Goal: Transaction & Acquisition: Book appointment/travel/reservation

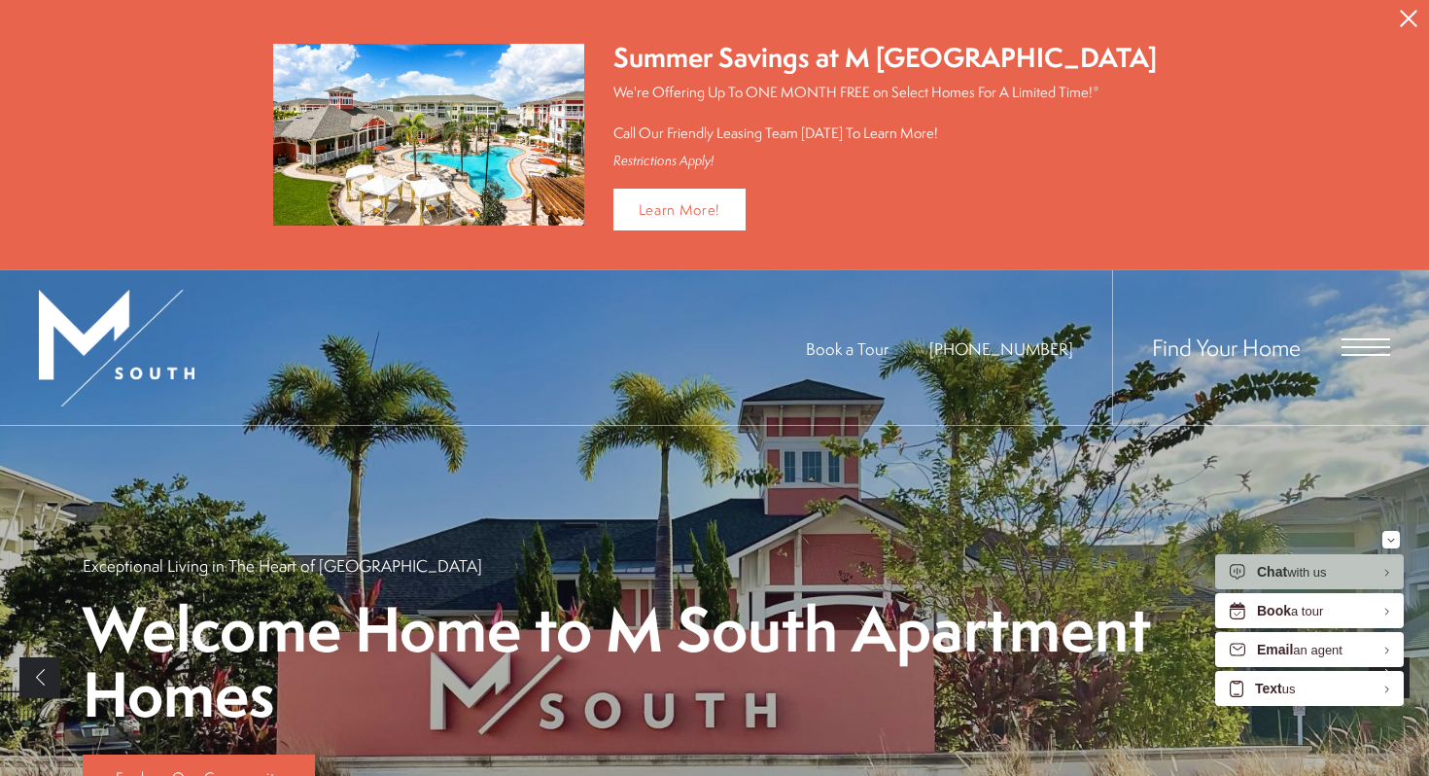
click at [1353, 341] on span "Open Menu" at bounding box center [1366, 346] width 49 height 17
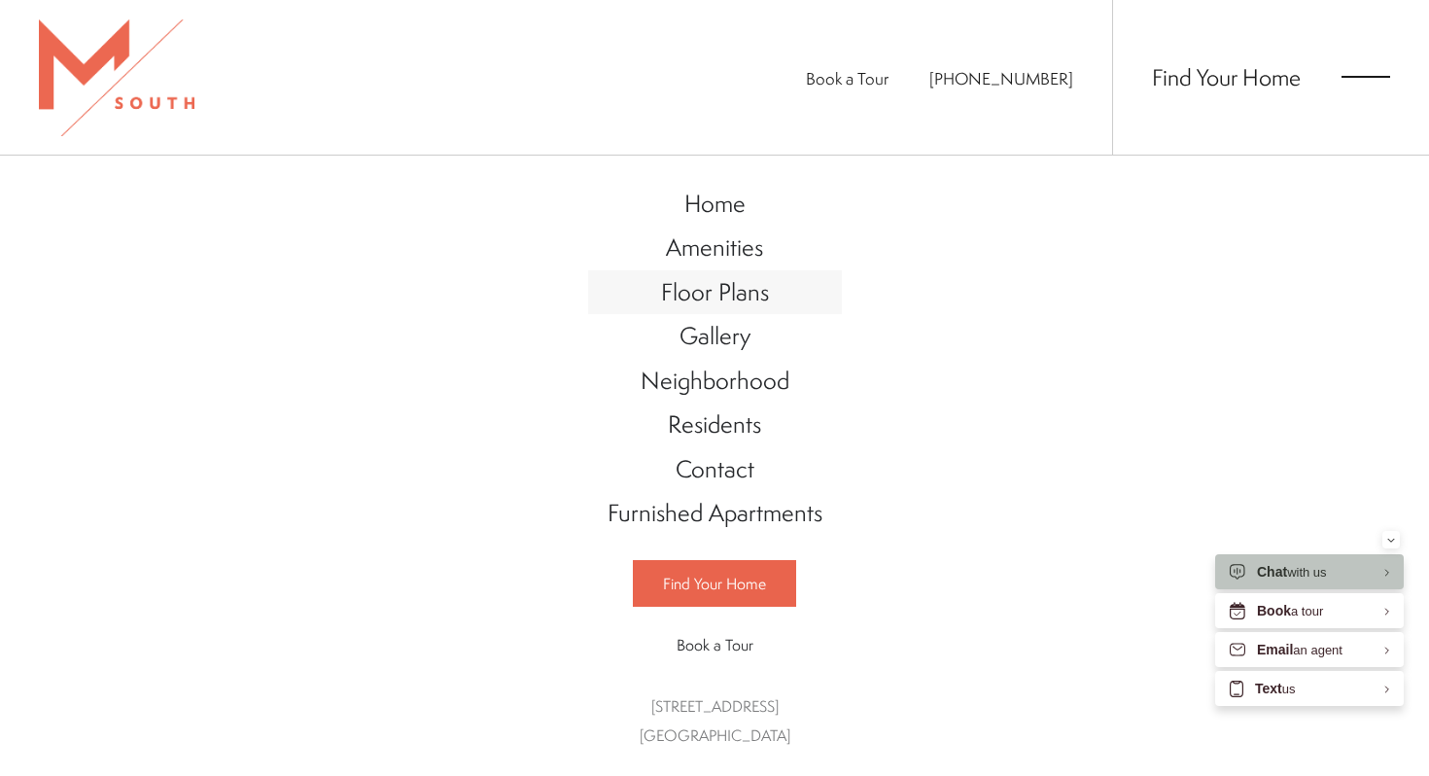
click at [720, 304] on span "Floor Plans" at bounding box center [715, 291] width 108 height 33
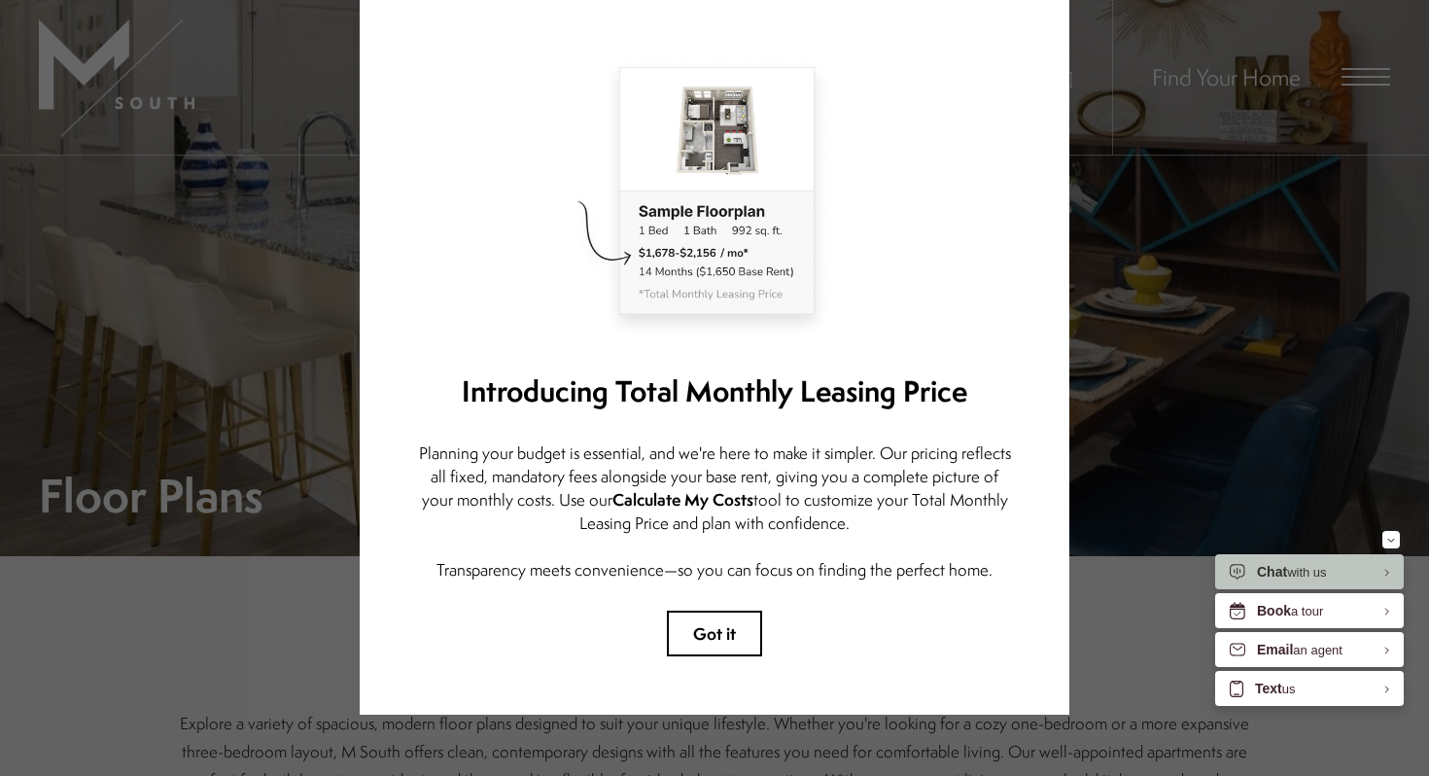
scroll to position [77, 0]
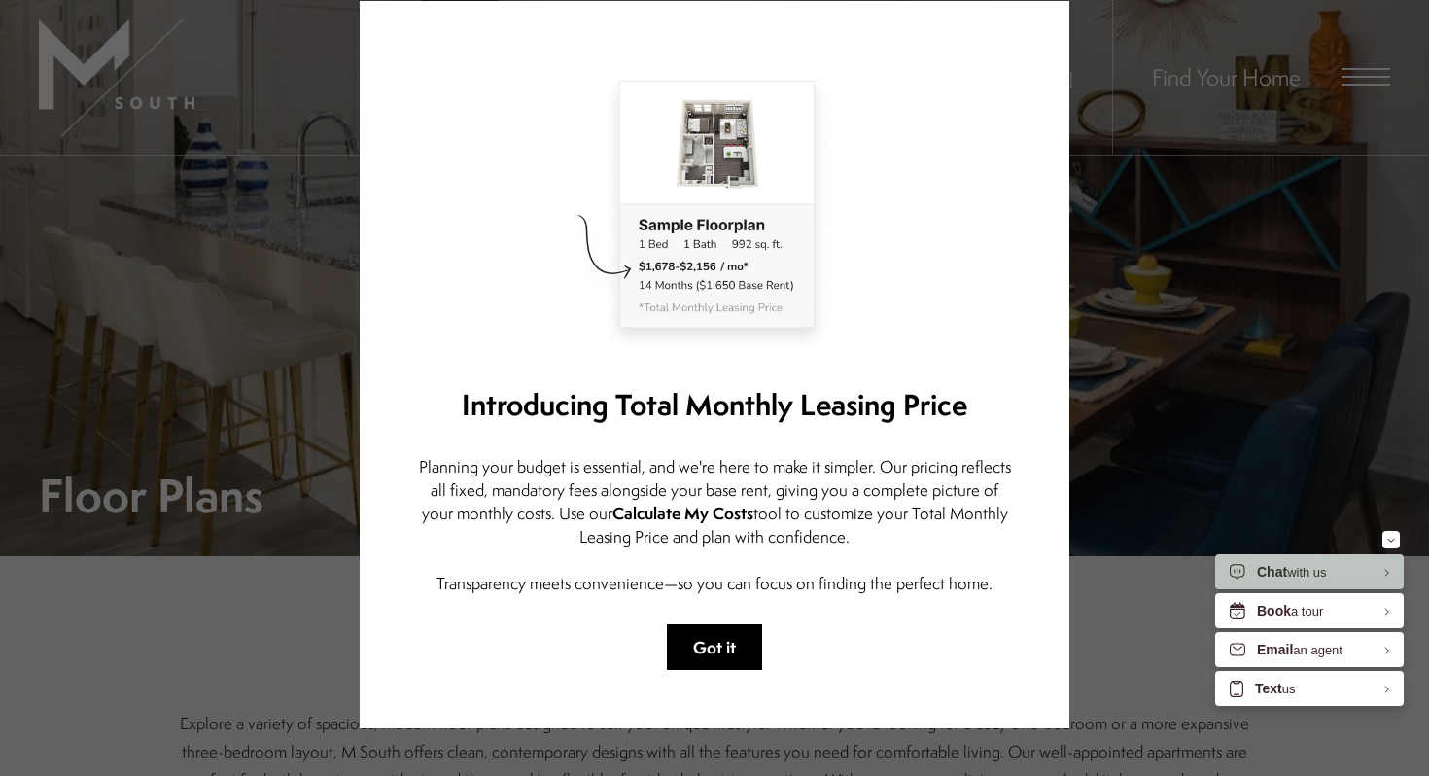
click at [721, 646] on button "Got it" at bounding box center [714, 647] width 95 height 46
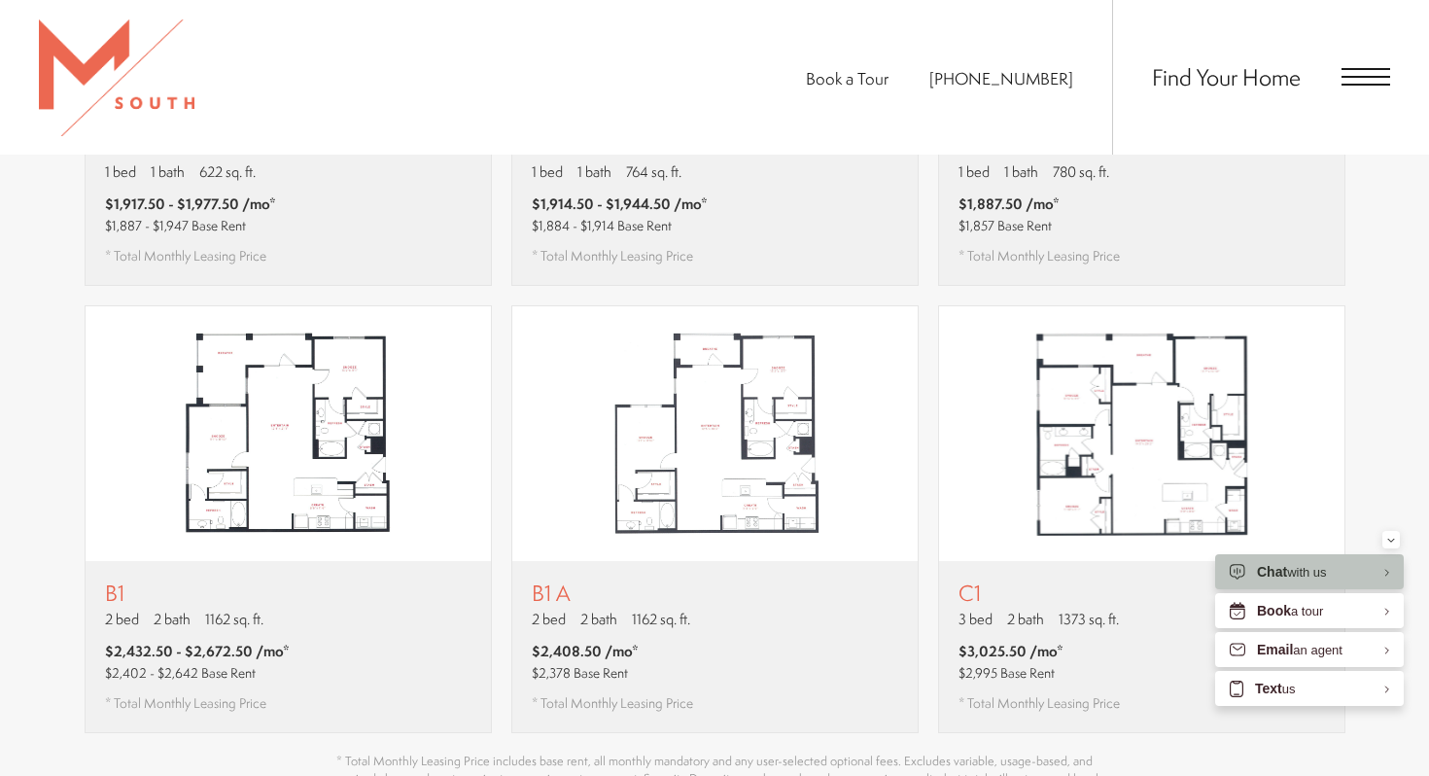
scroll to position [1580, 0]
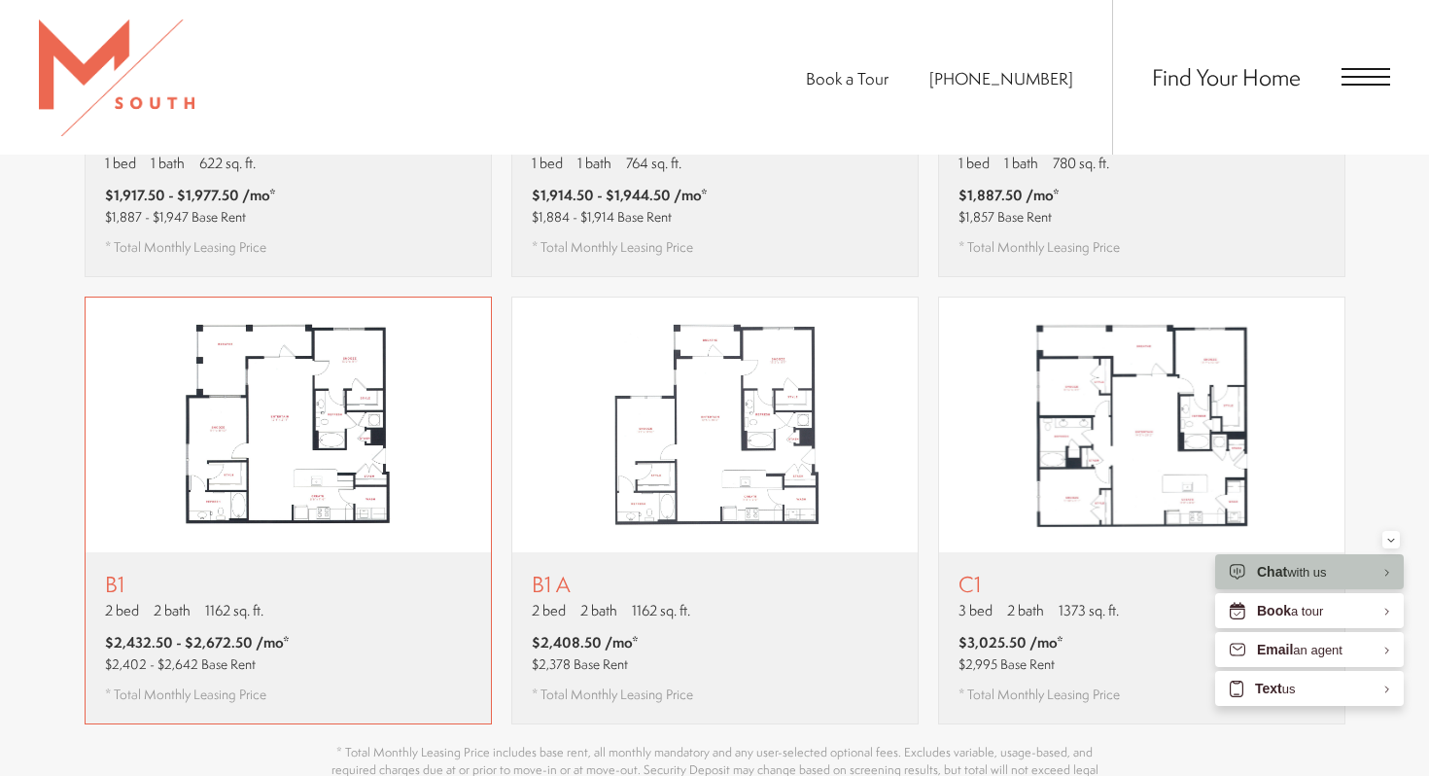
click at [389, 599] on div "B1 2 bed 2 bath 1162 sq. ft. $2,432.50 - $2,672.50 /mo* $2,402 - $2,642 Base Re…" at bounding box center [288, 637] width 405 height 171
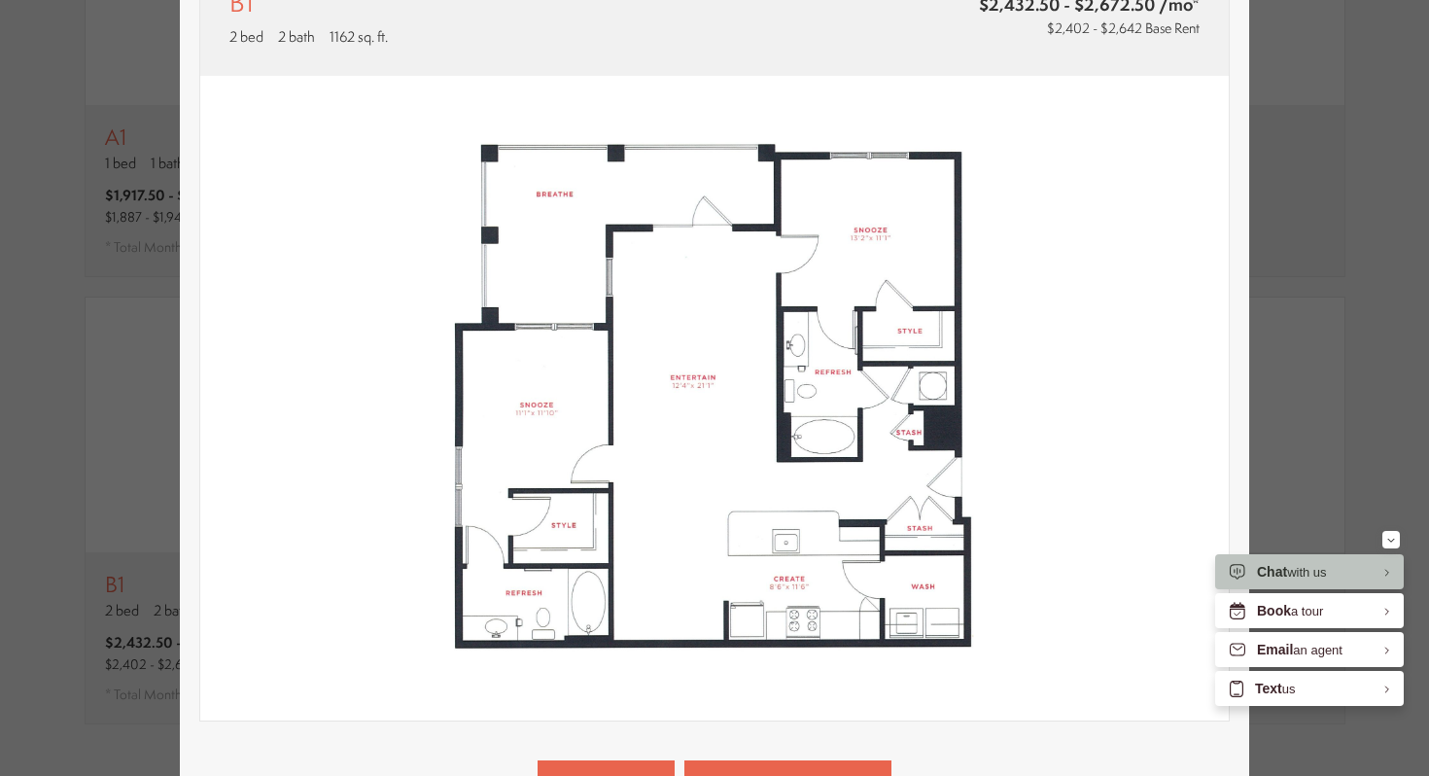
scroll to position [489, 0]
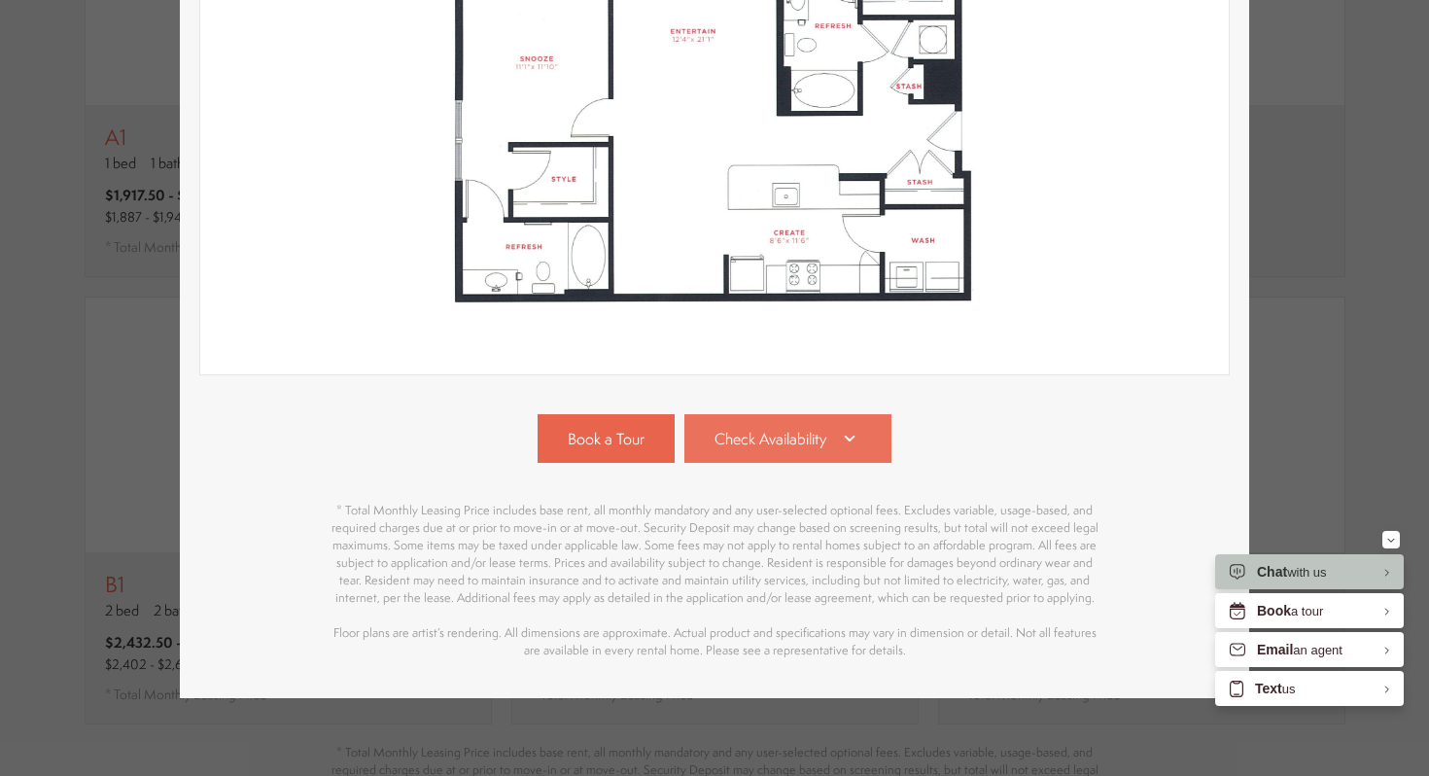
click at [777, 449] on span "Check Availability" at bounding box center [771, 439] width 112 height 22
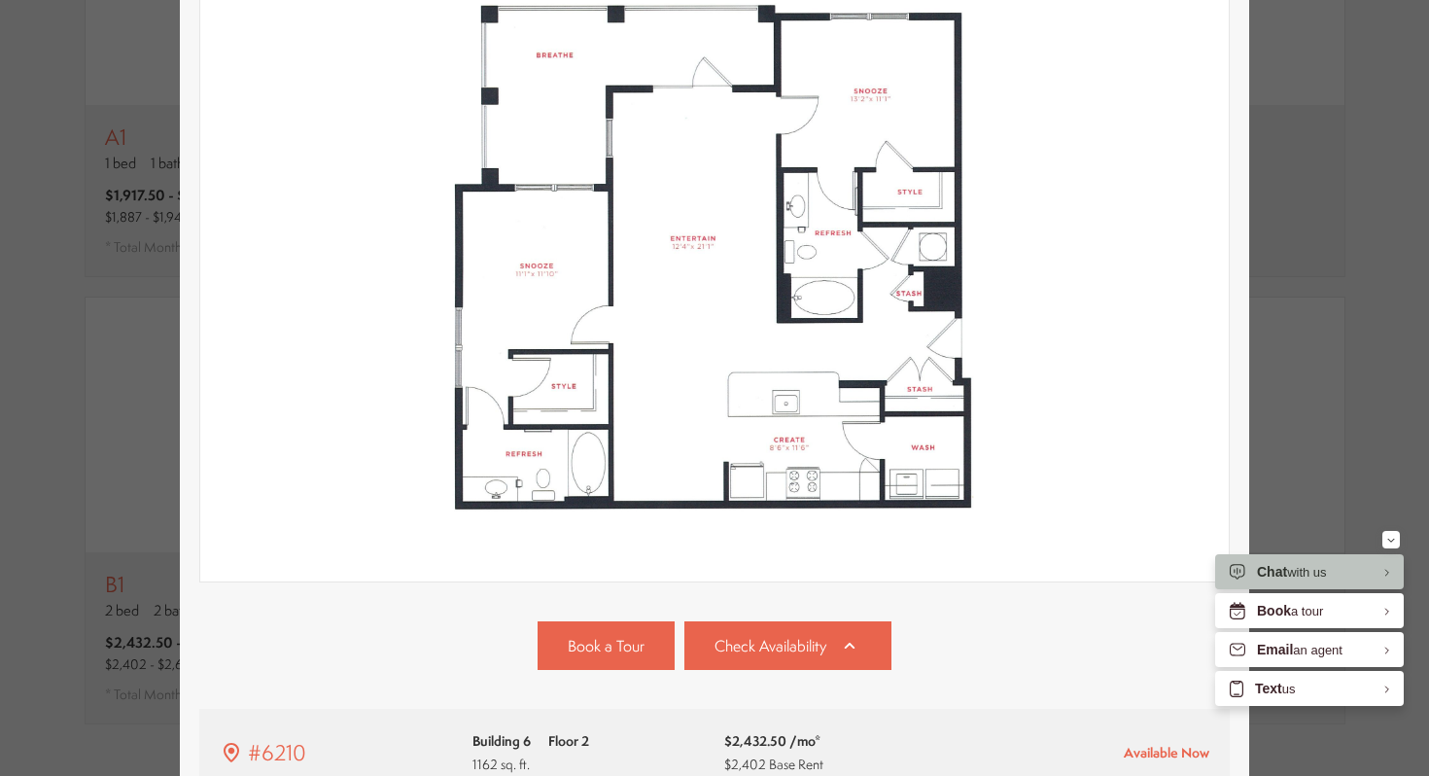
scroll to position [0, 0]
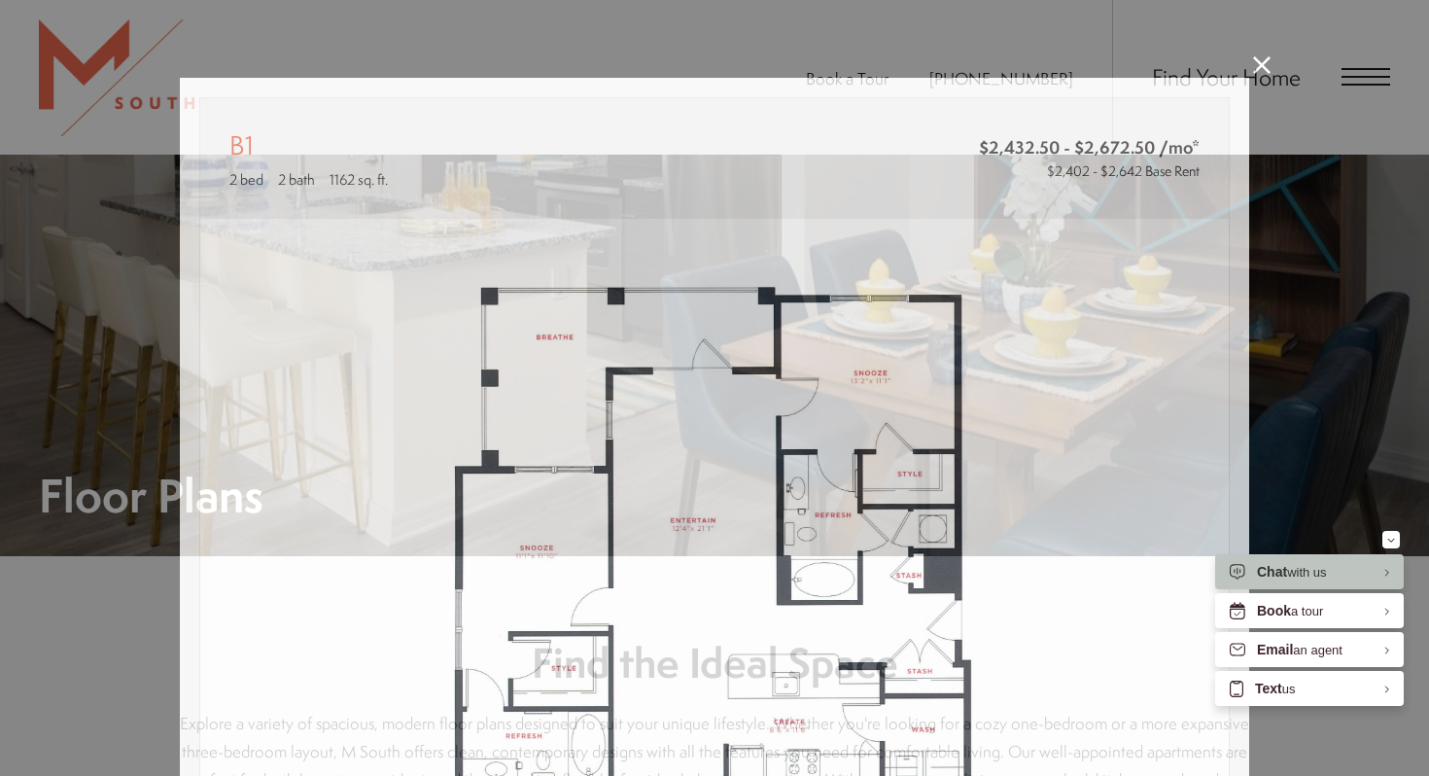
click at [1259, 53] on div "B1 2 bed 2 bath 1162 sq. ft. $2,432.50 - $2,672.50 /mo* $2,402 - $2,642 Base Re…" at bounding box center [714, 388] width 1429 height 776
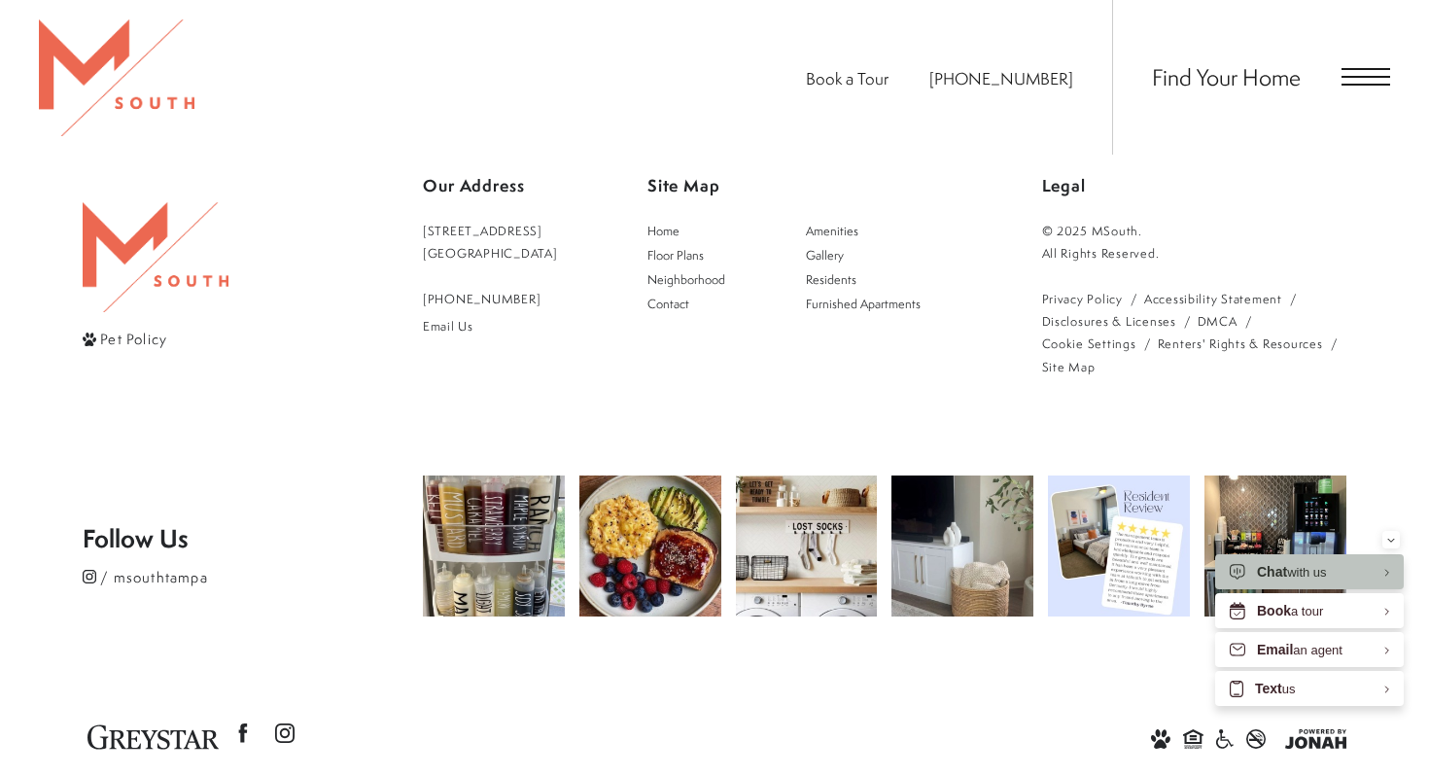
scroll to position [4391, 0]
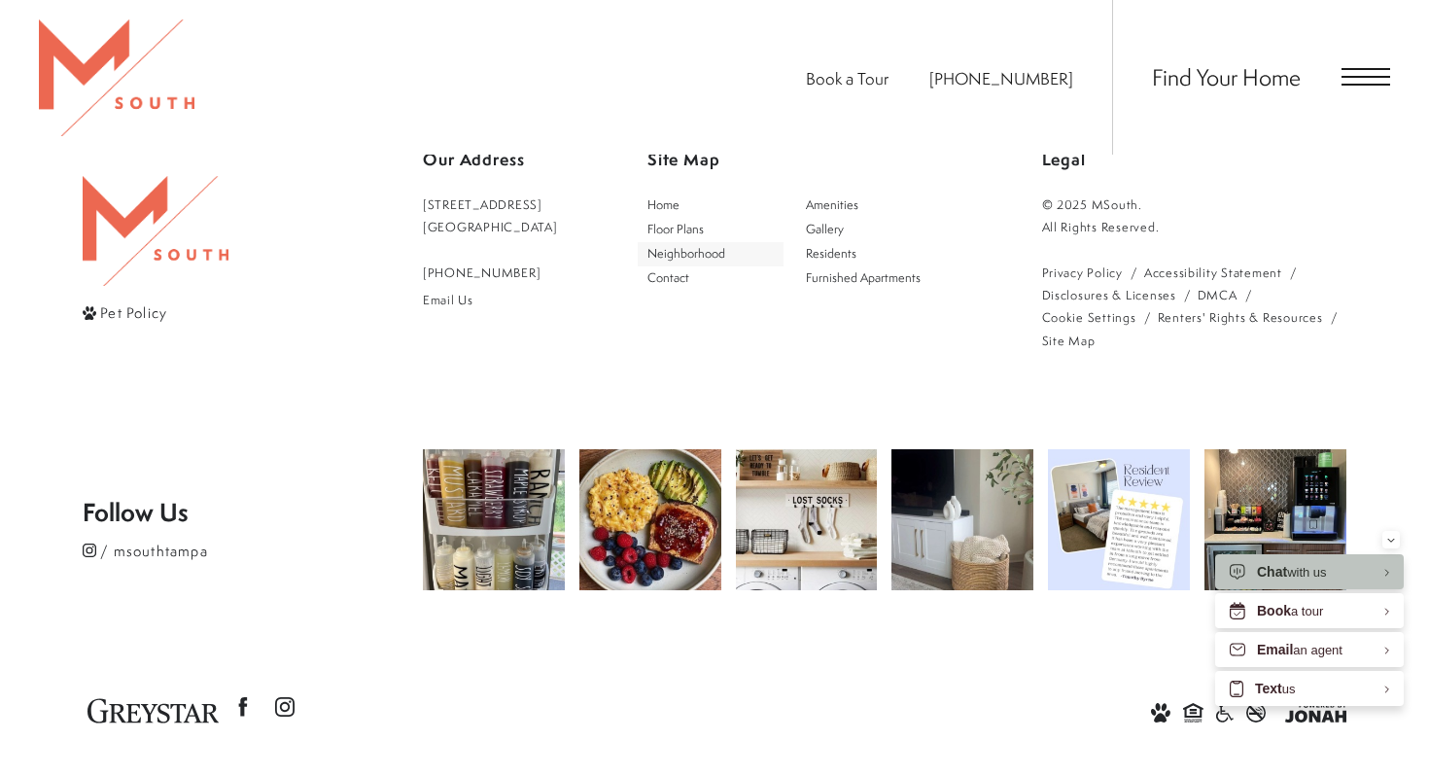
click at [700, 245] on span "Neighborhood" at bounding box center [686, 253] width 78 height 17
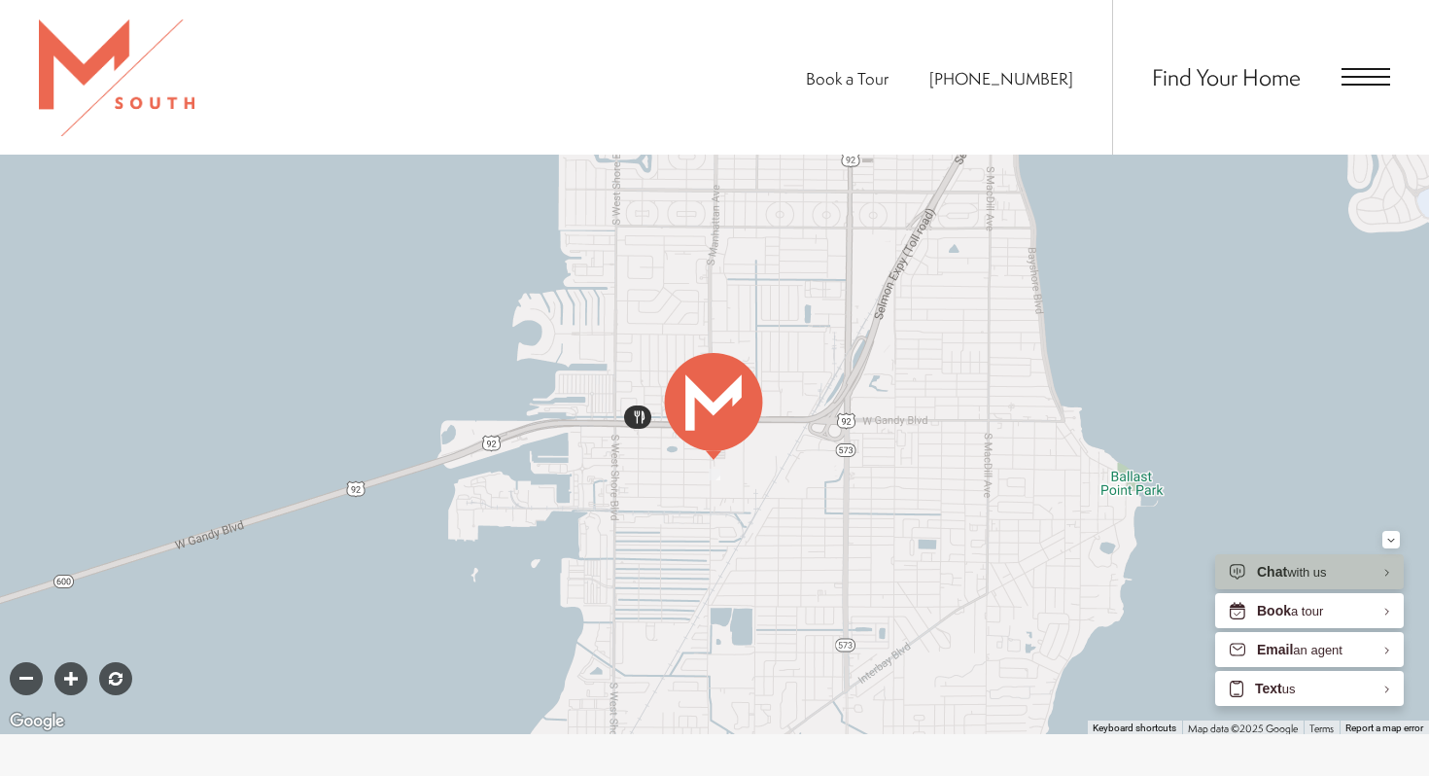
scroll to position [904, 0]
click at [68, 660] on div at bounding box center [70, 676] width 33 height 33
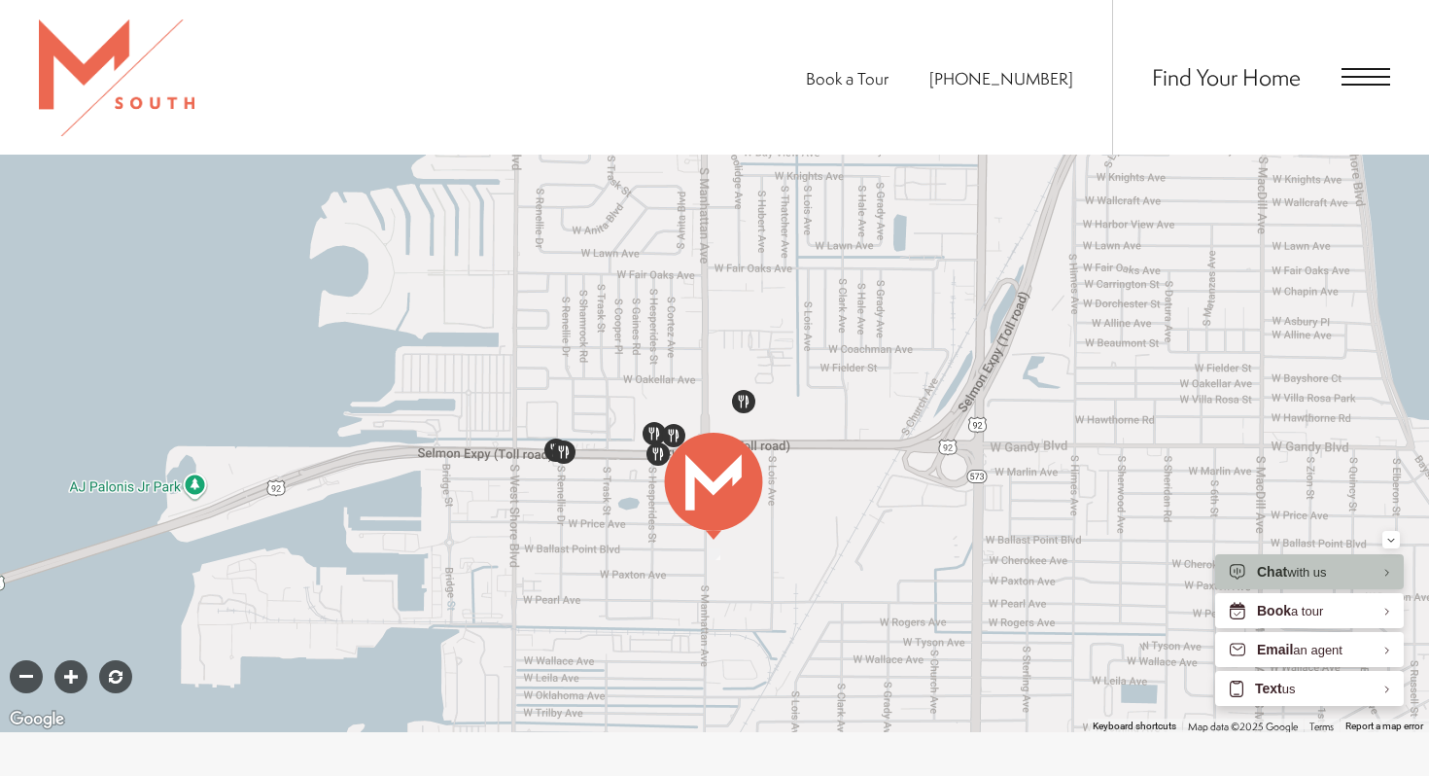
click at [68, 660] on div at bounding box center [70, 676] width 33 height 33
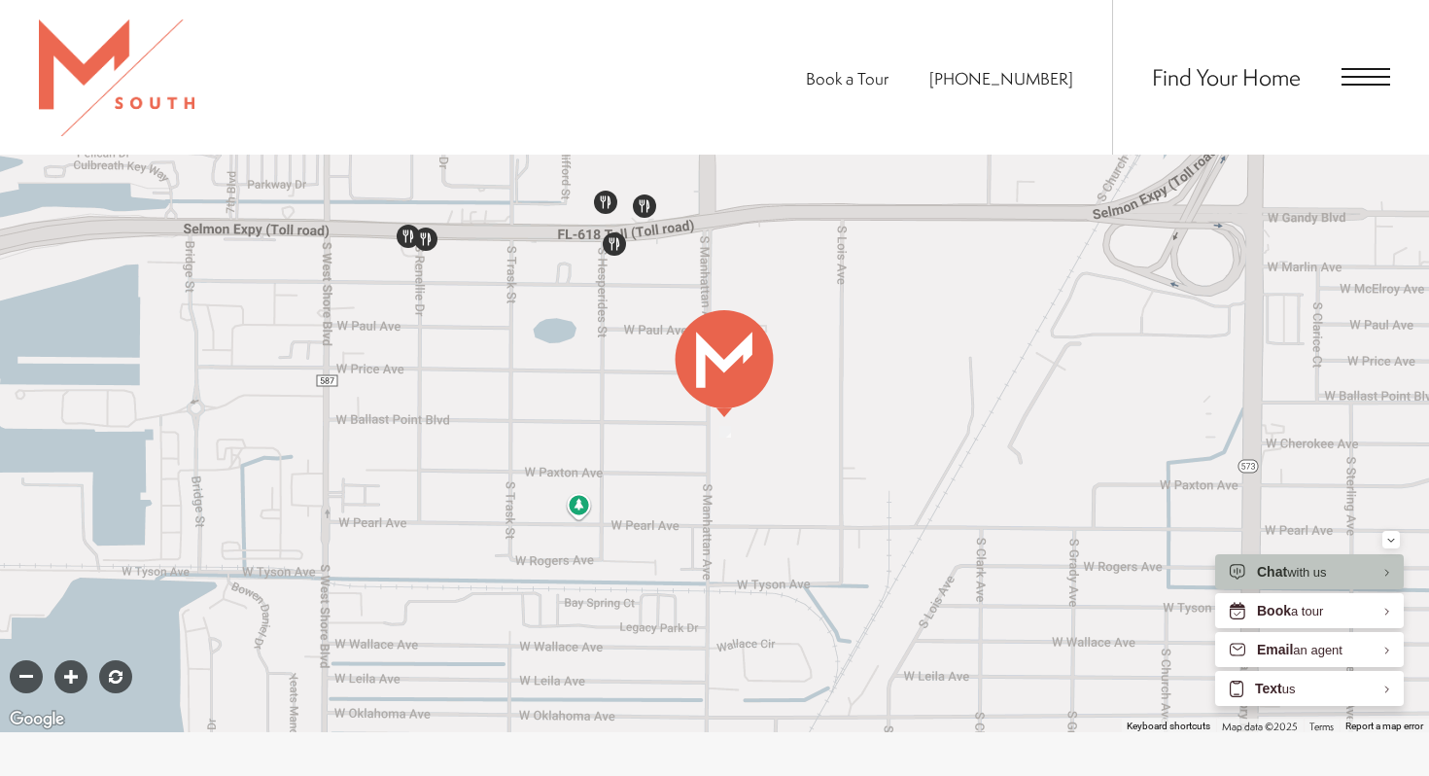
drag, startPoint x: 470, startPoint y: 628, endPoint x: 479, endPoint y: 327, distance: 301.5
click at [479, 327] on div at bounding box center [714, 392] width 1429 height 681
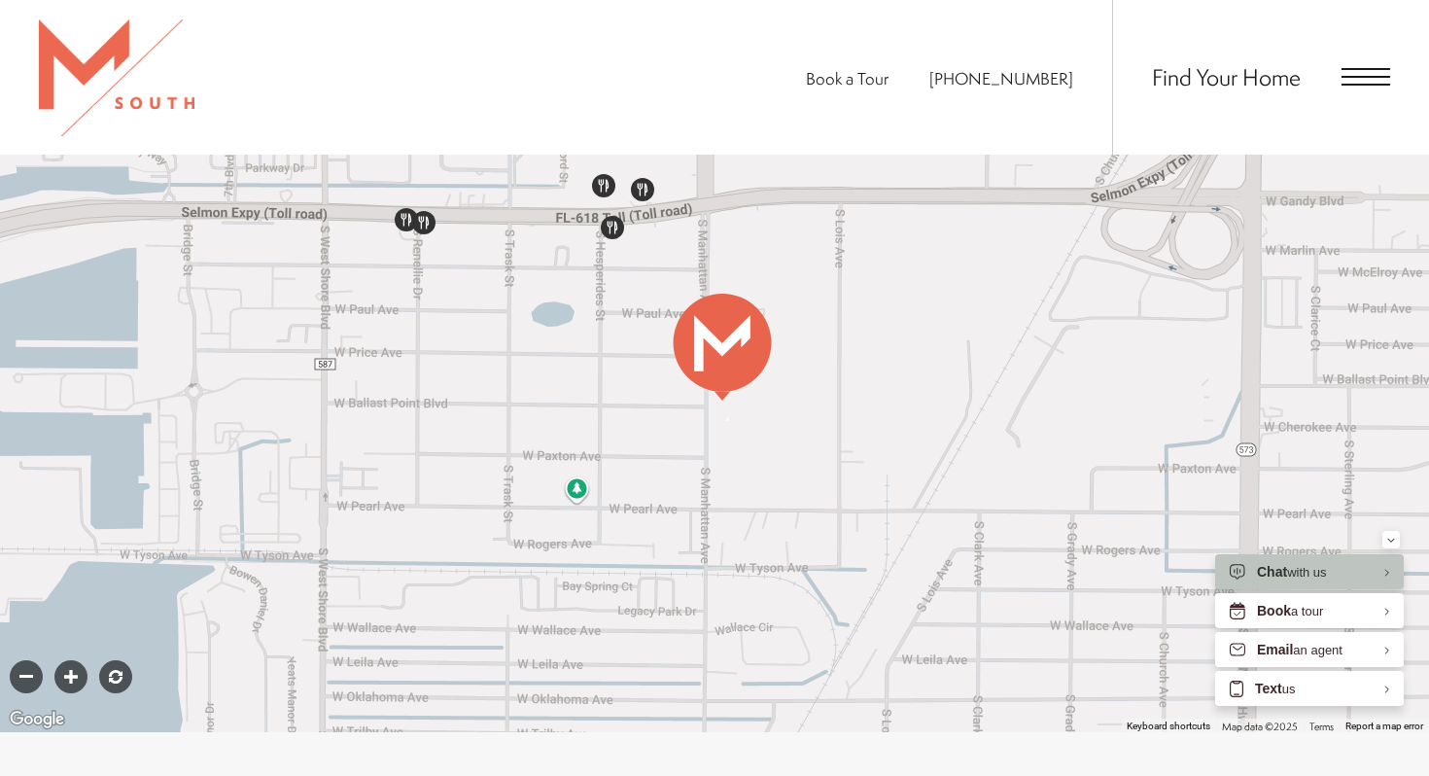
click at [73, 660] on div at bounding box center [70, 676] width 33 height 33
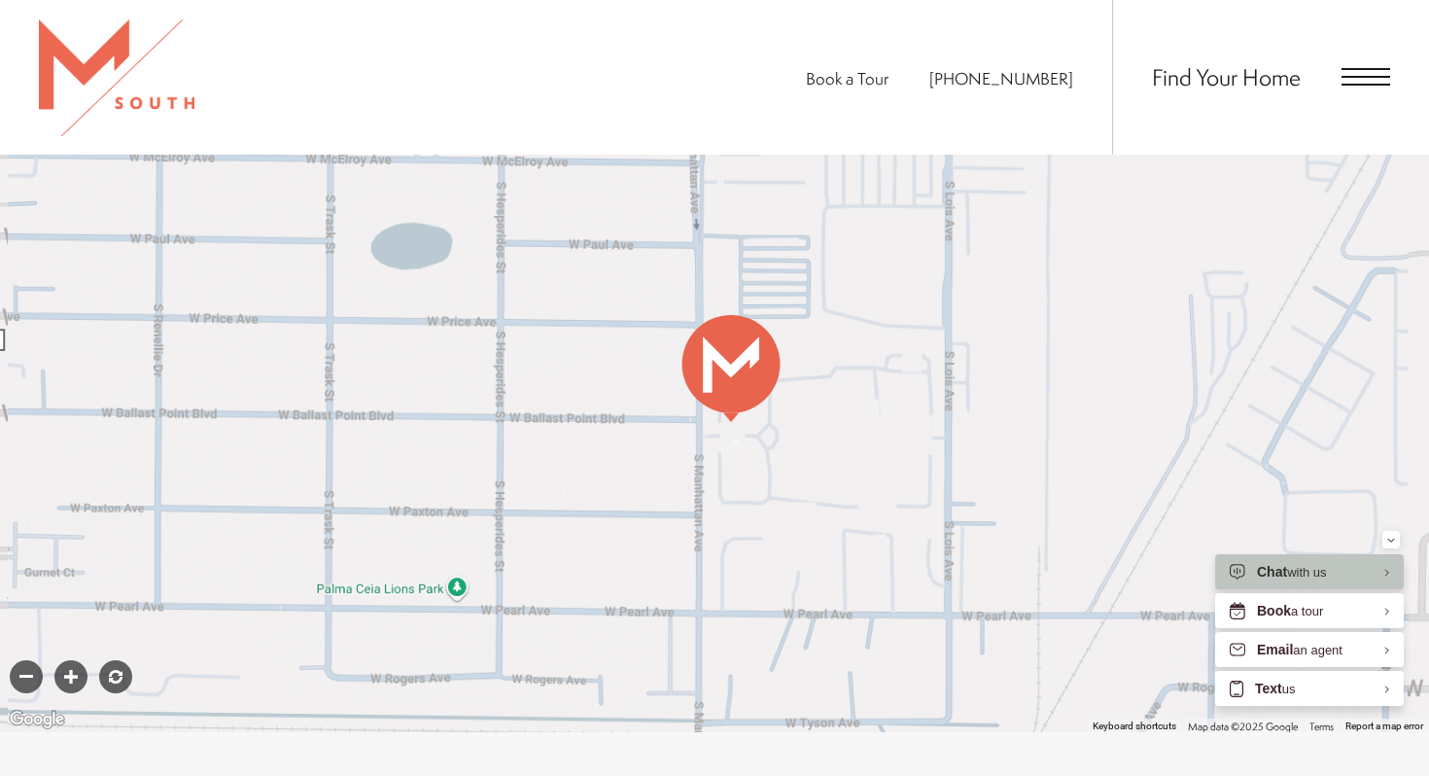
click at [73, 660] on div at bounding box center [70, 676] width 33 height 33
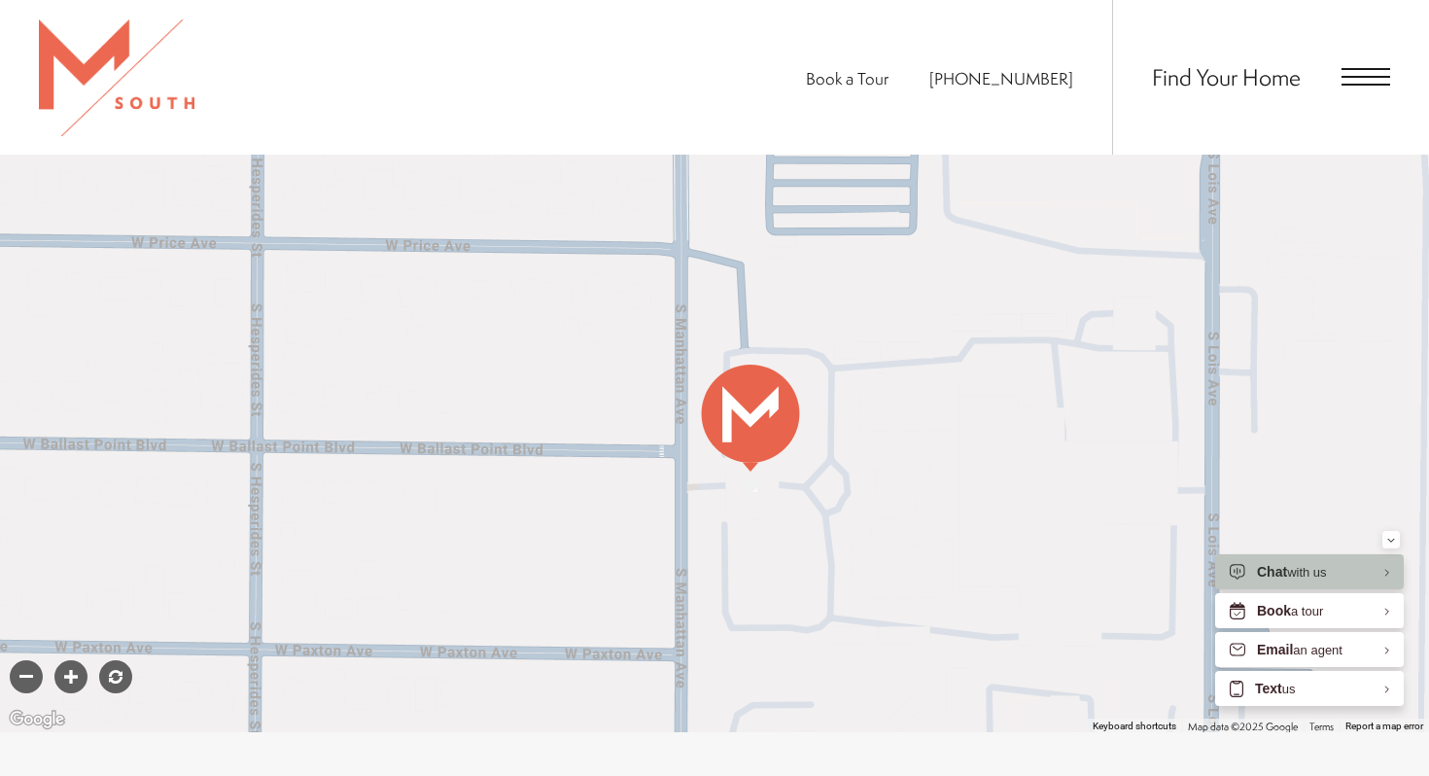
click at [73, 660] on div at bounding box center [70, 676] width 33 height 33
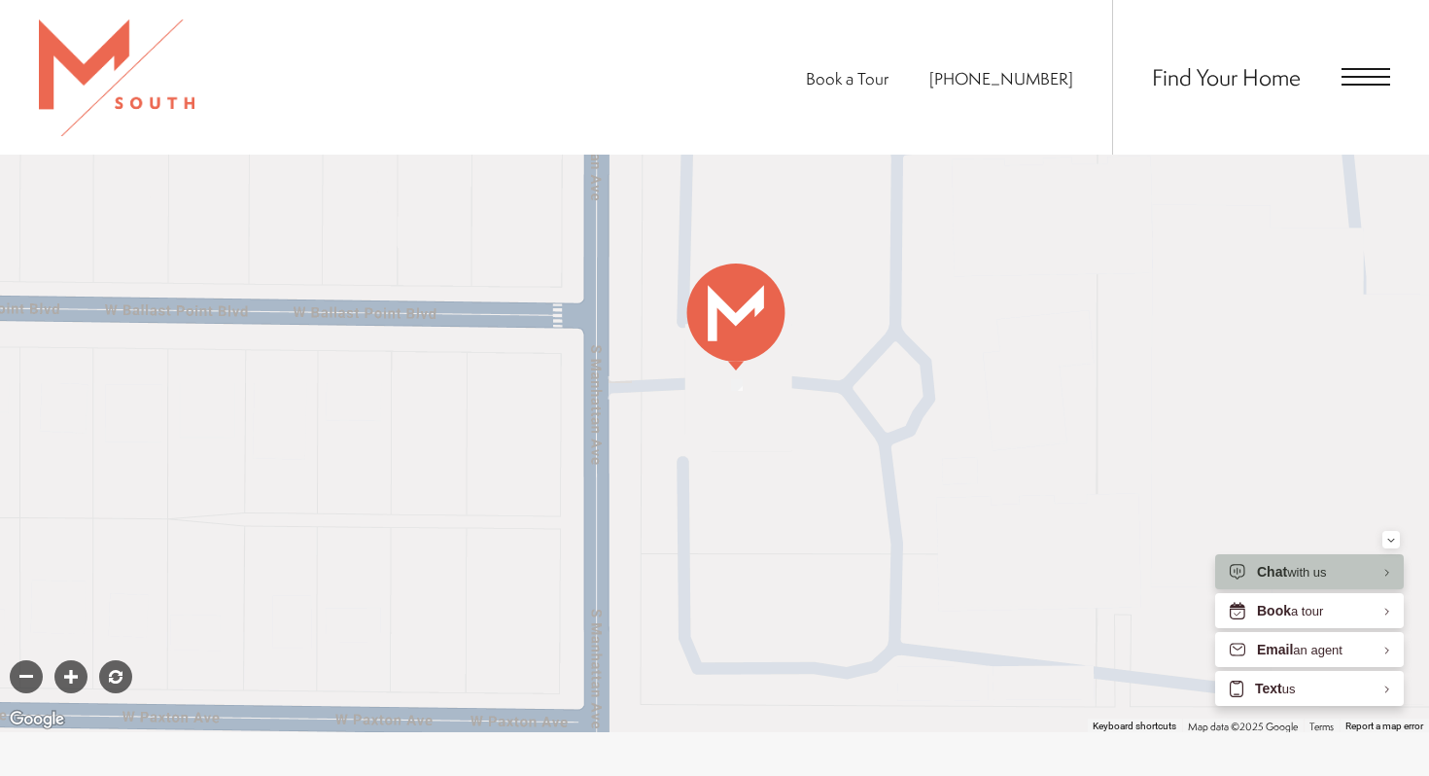
drag, startPoint x: 499, startPoint y: 580, endPoint x: 445, endPoint y: 377, distance: 210.1
click at [445, 377] on div at bounding box center [714, 392] width 1429 height 681
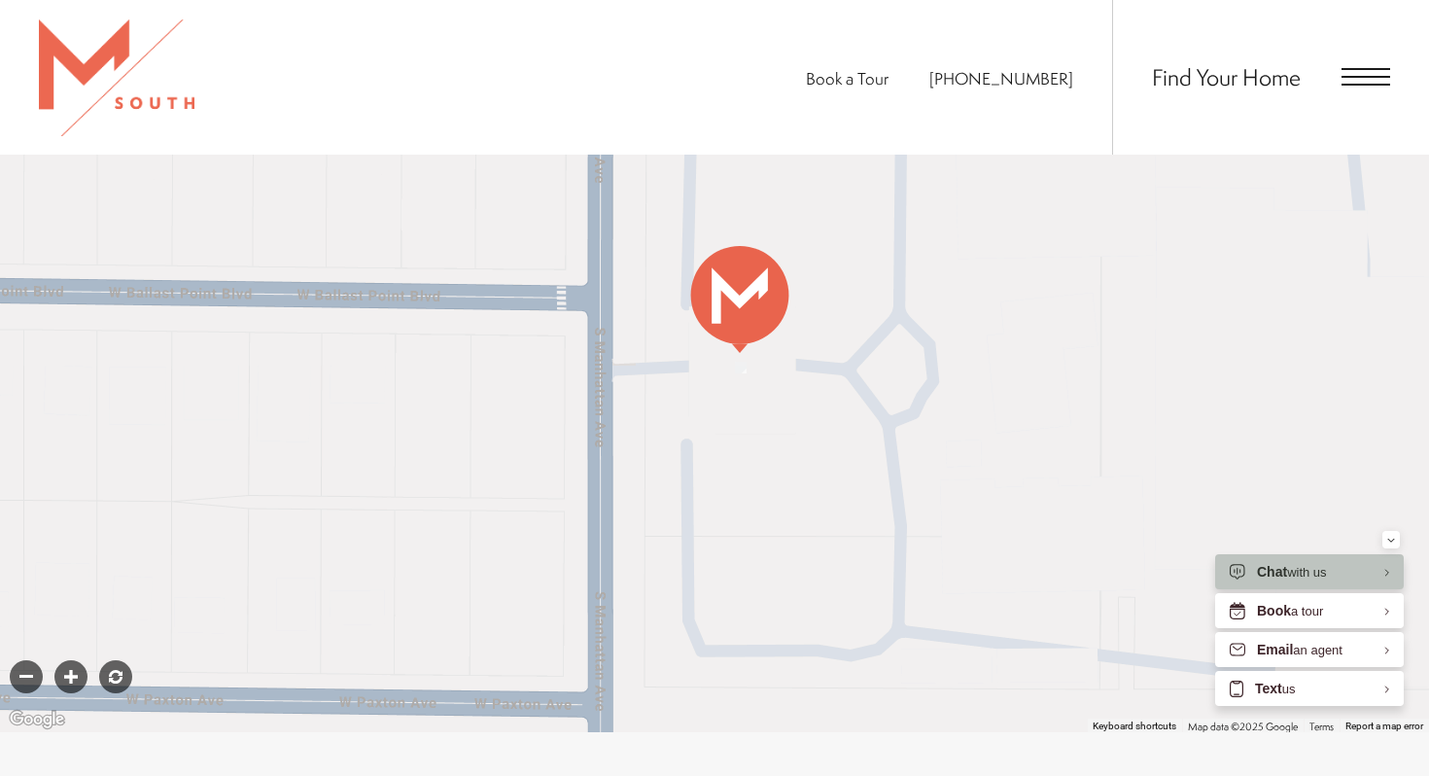
click at [75, 660] on div at bounding box center [70, 676] width 33 height 33
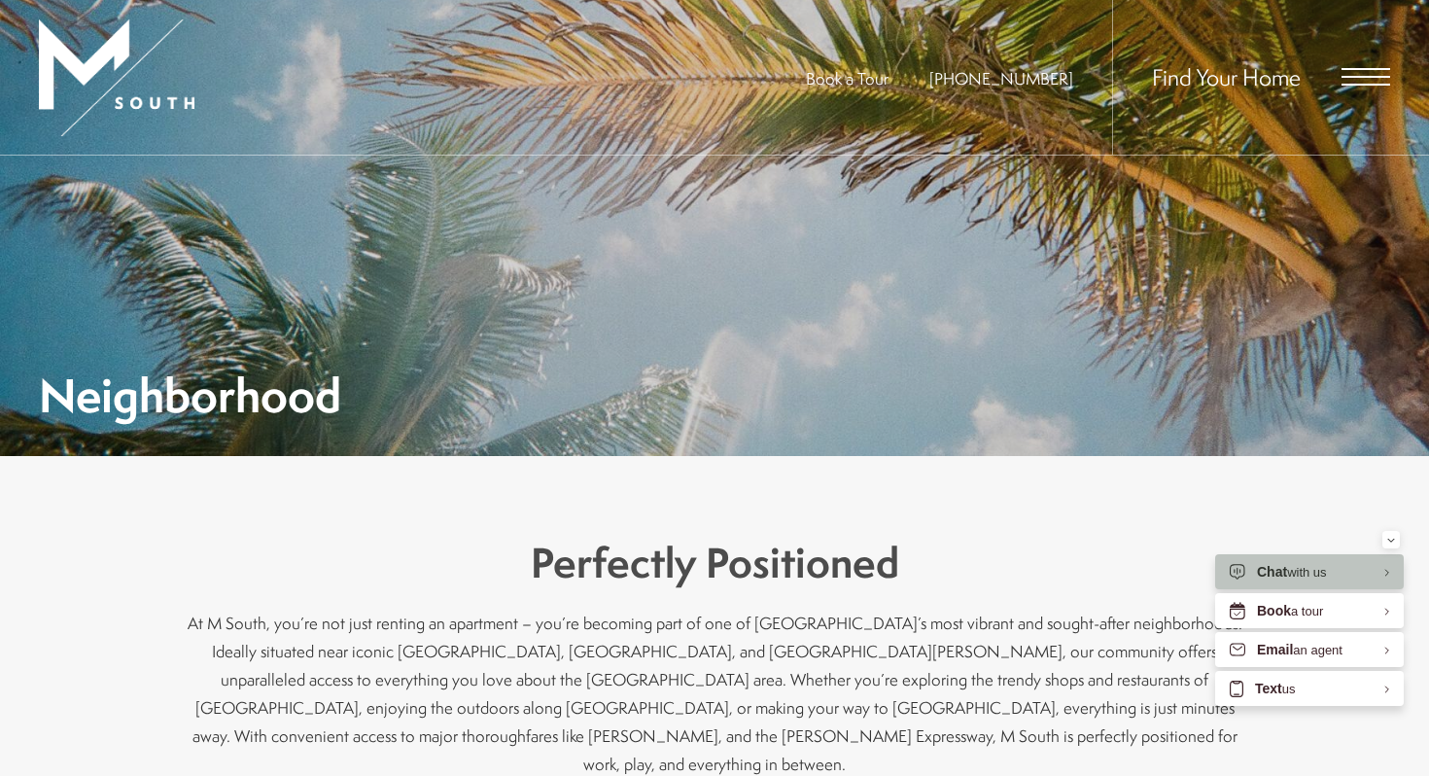
scroll to position [139, 0]
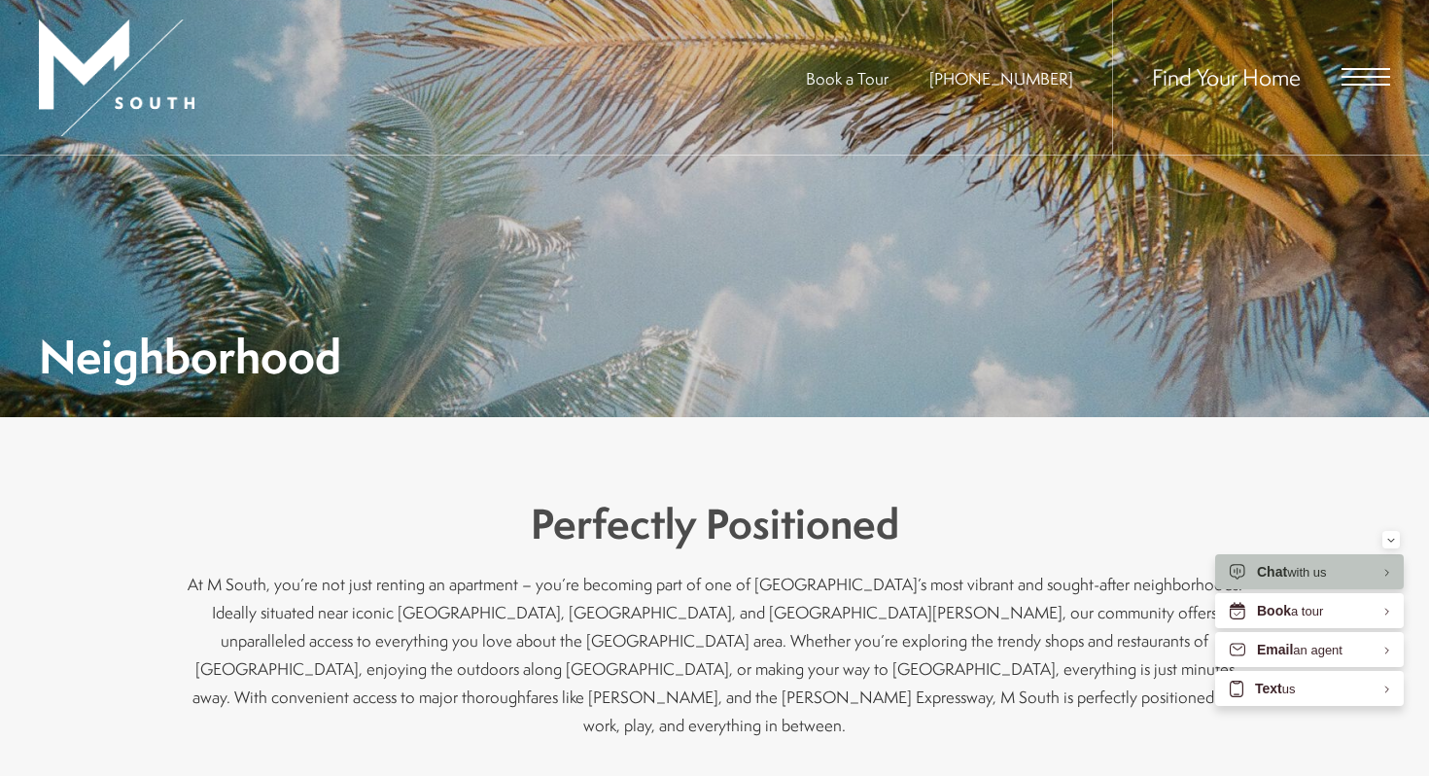
click at [1378, 87] on div "Find Your Home" at bounding box center [1251, 77] width 278 height 155
click at [1358, 80] on span "Open Menu" at bounding box center [1366, 76] width 49 height 17
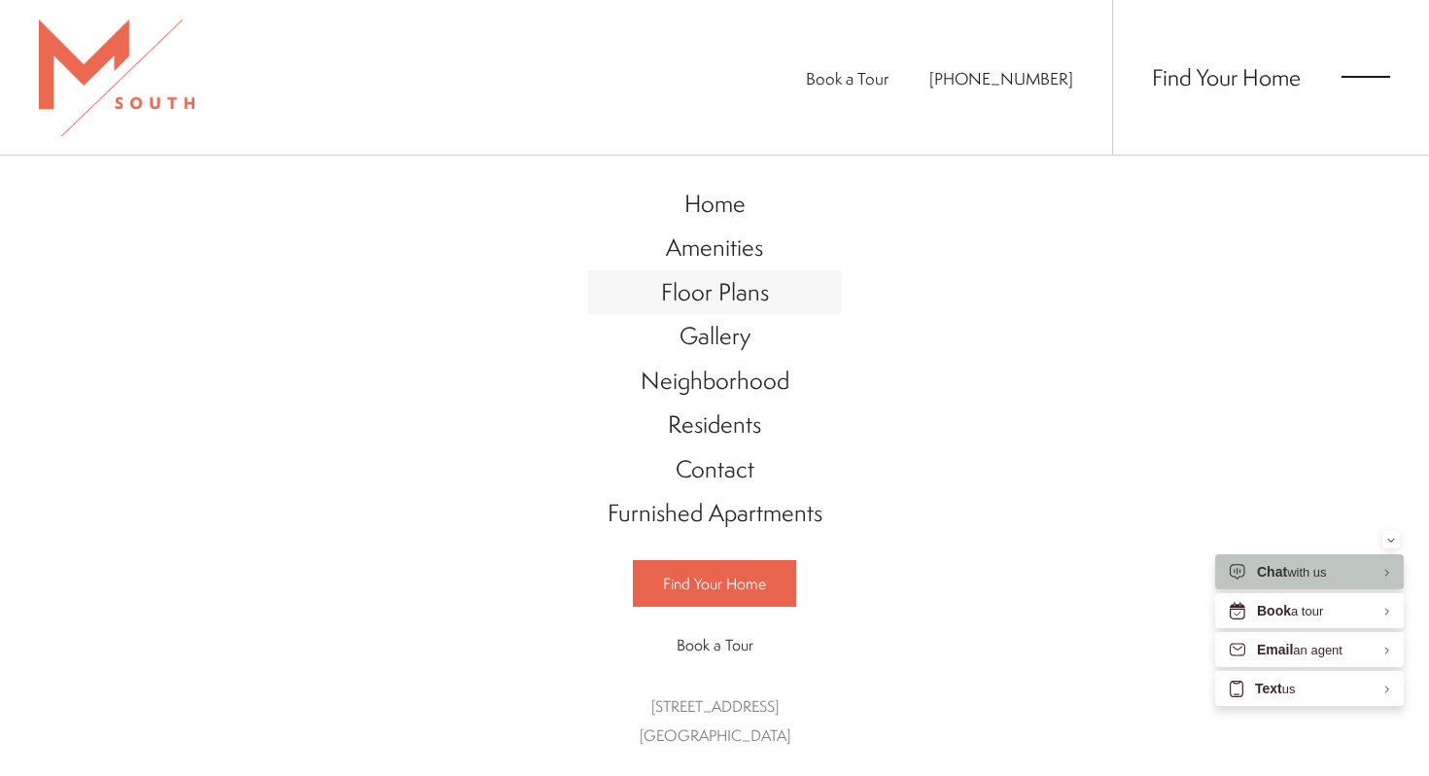
click at [727, 289] on span "Floor Plans" at bounding box center [715, 291] width 108 height 33
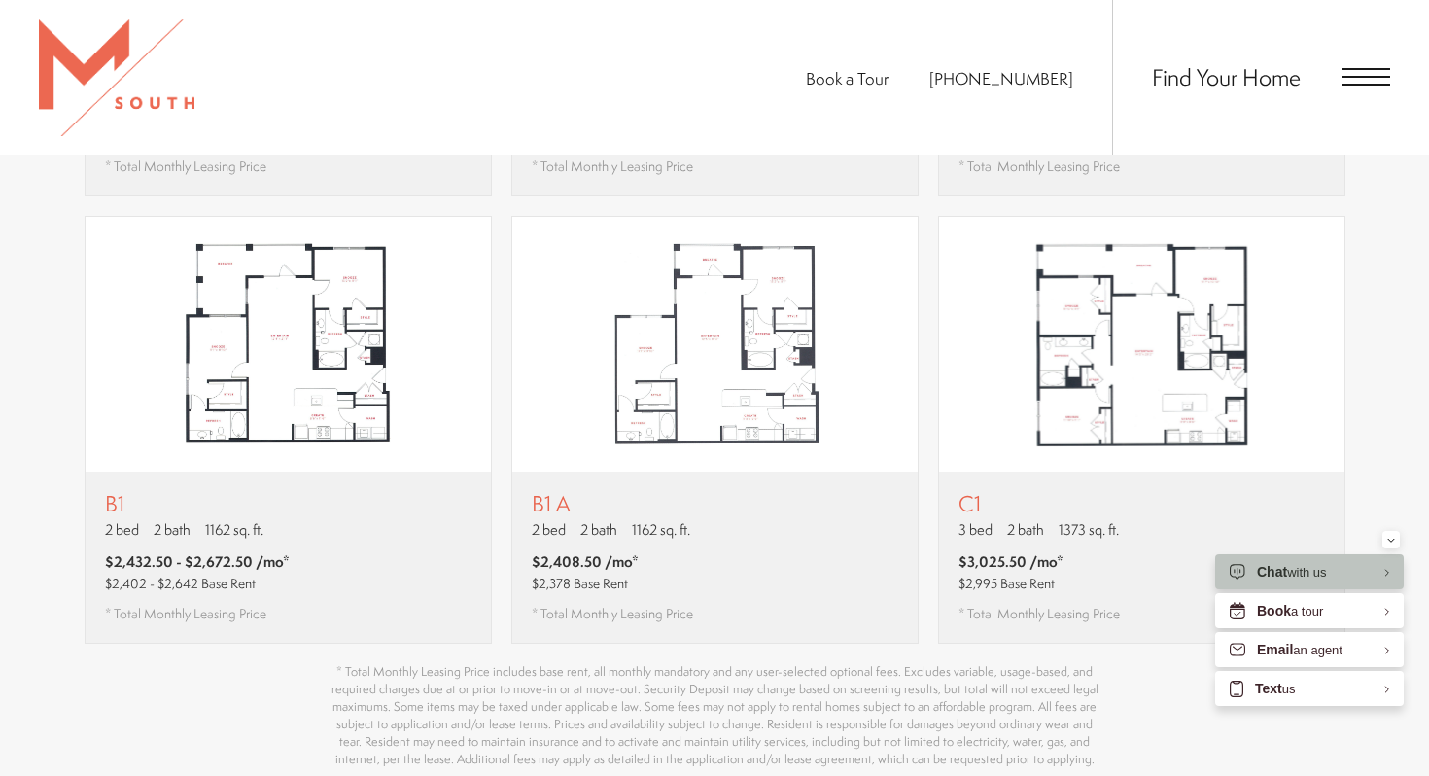
scroll to position [1694, 0]
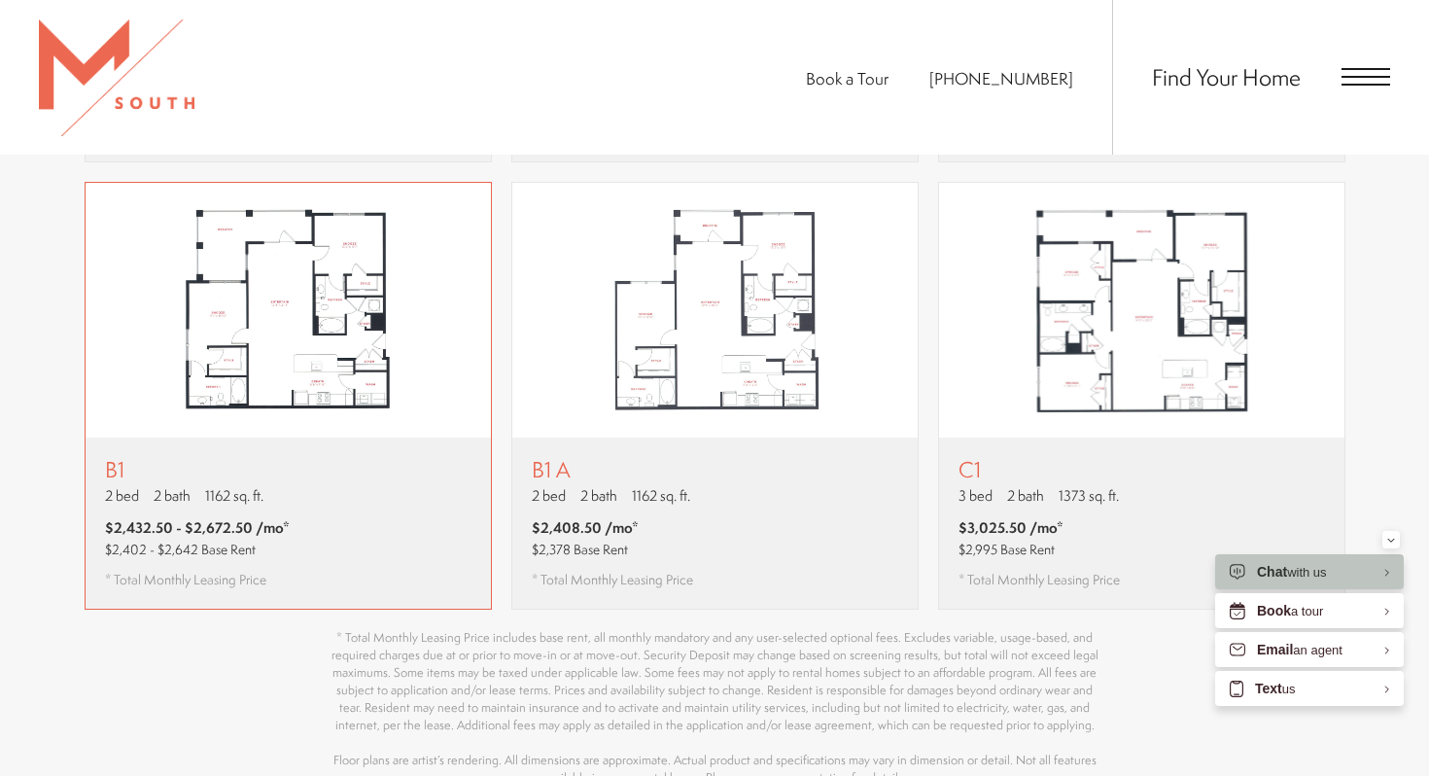
click at [345, 507] on div "B1 2 bed 2 bath 1162 sq. ft. $2,432.50 - $2,672.50 /mo* $2,402 - $2,642 Base Re…" at bounding box center [288, 522] width 405 height 171
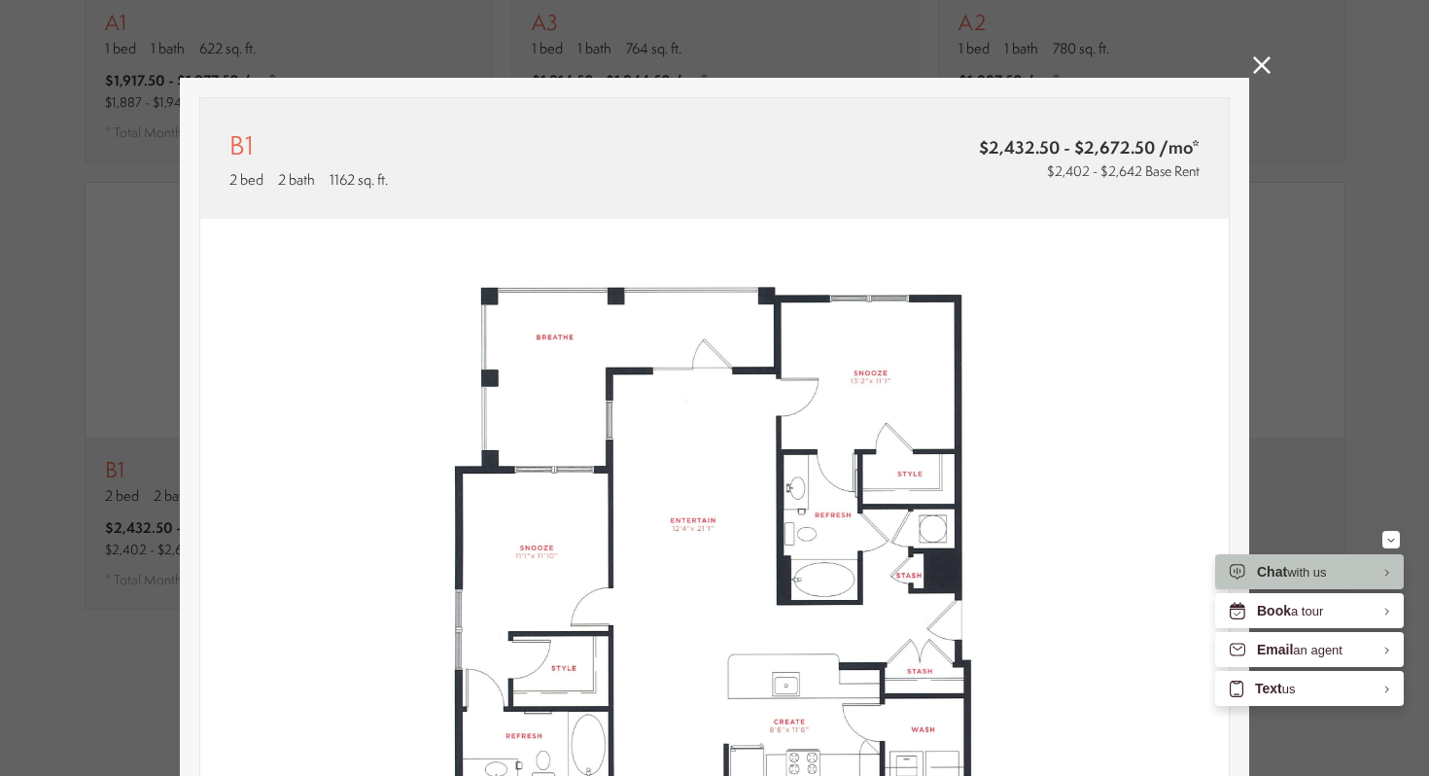
scroll to position [489, 0]
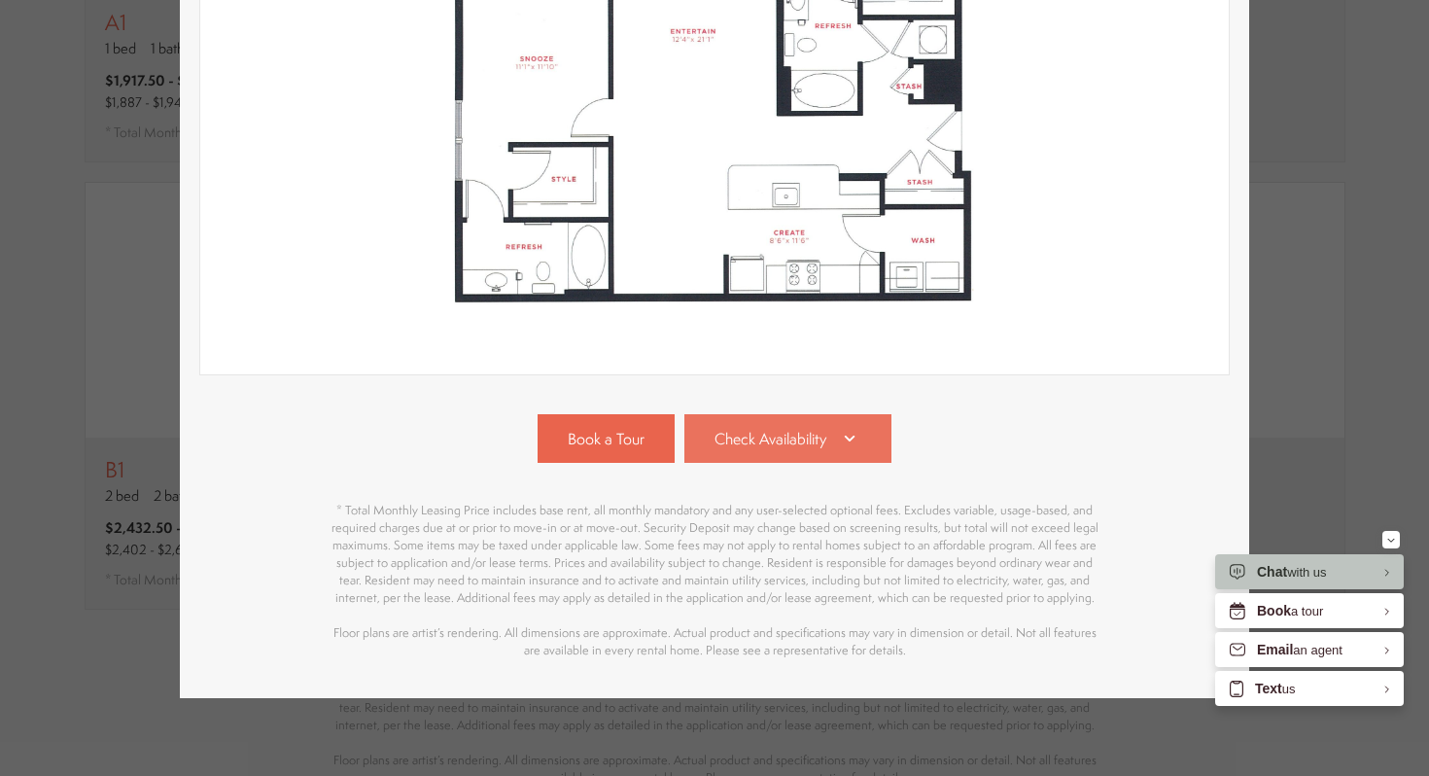
click at [756, 446] on span "Check Availability" at bounding box center [771, 439] width 112 height 22
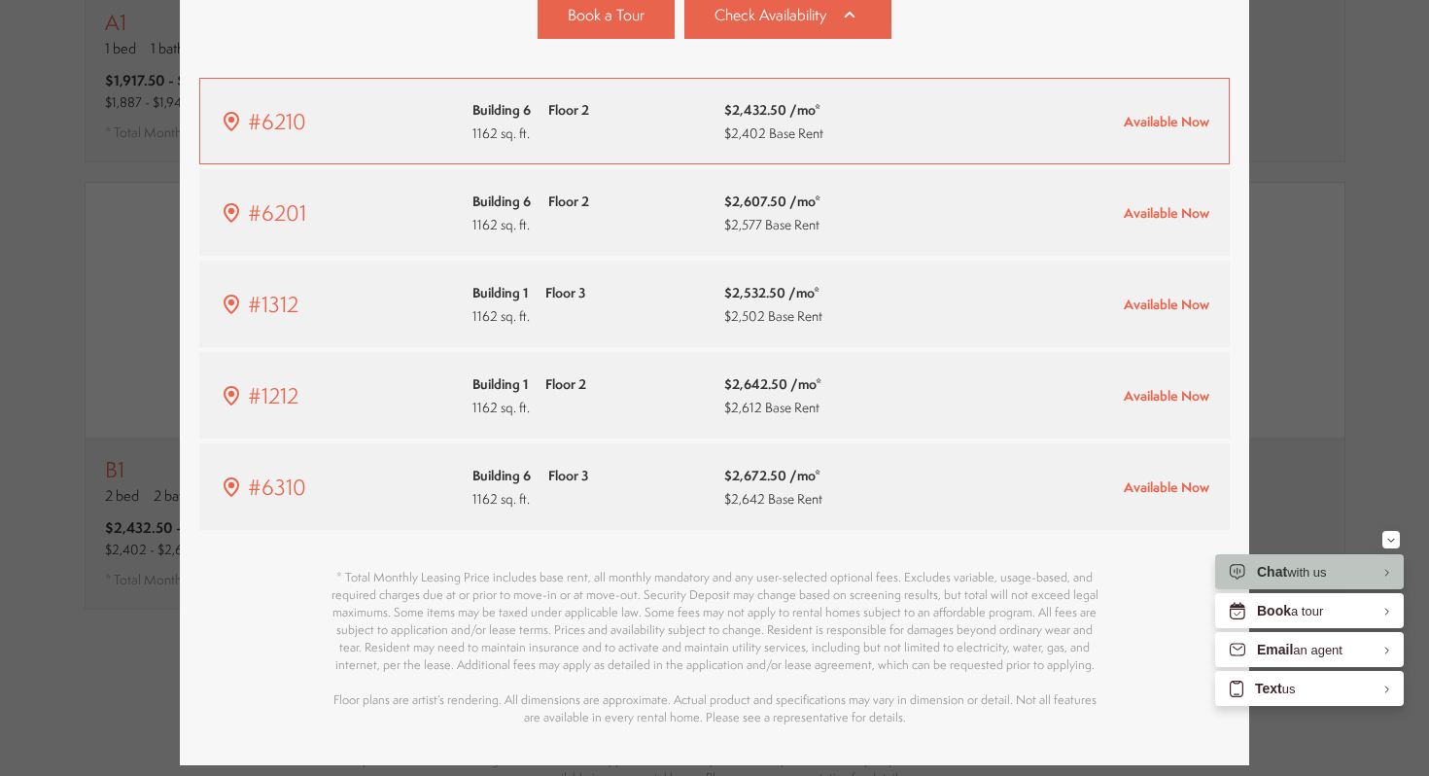
scroll to position [843, 0]
